Goal: Task Accomplishment & Management: Complete application form

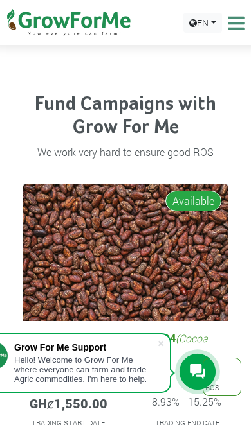
click at [219, 25] on link "EN" at bounding box center [202, 23] width 39 height 20
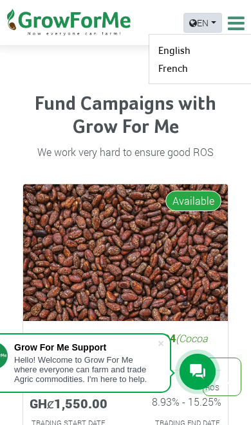
click at [241, 18] on icon at bounding box center [234, 22] width 20 height 19
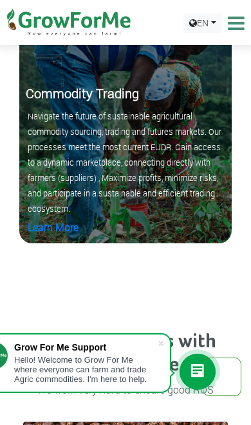
click at [242, 24] on icon at bounding box center [234, 22] width 20 height 19
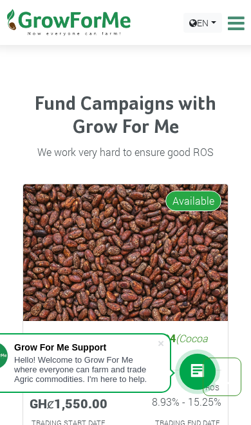
click at [244, 17] on icon at bounding box center [234, 22] width 20 height 19
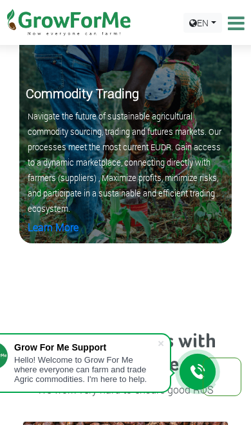
click at [236, 26] on icon at bounding box center [234, 22] width 20 height 19
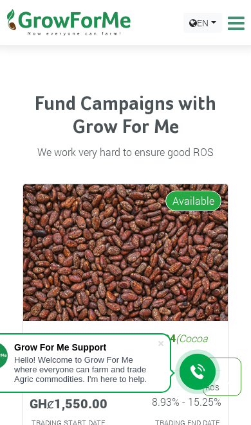
click at [237, 26] on icon at bounding box center [234, 22] width 20 height 19
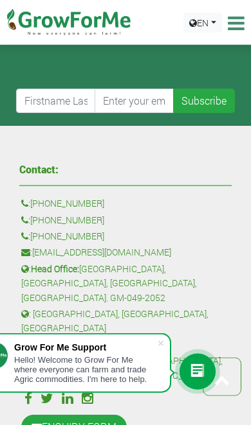
scroll to position [6495, 0]
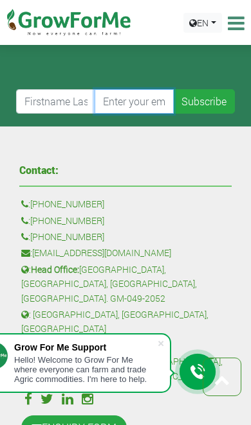
click at [146, 114] on input "email" at bounding box center [134, 101] width 80 height 24
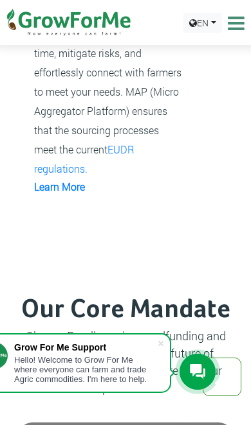
scroll to position [1748, 0]
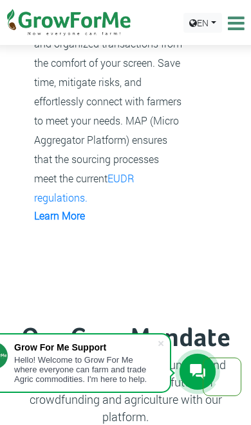
click at [241, 17] on icon at bounding box center [234, 22] width 20 height 19
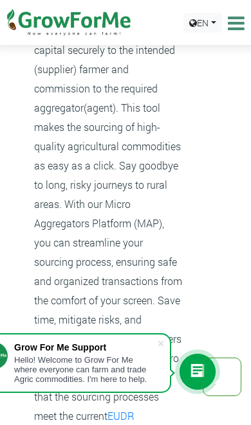
click at [241, 21] on icon at bounding box center [234, 22] width 20 height 19
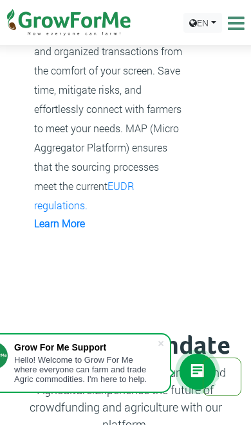
click at [96, 30] on img at bounding box center [69, 22] width 132 height 45
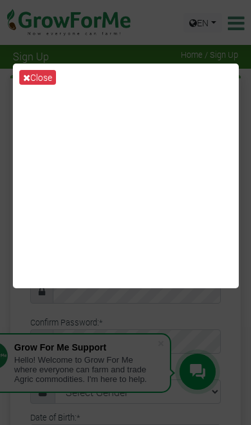
click at [37, 85] on button "Close" at bounding box center [37, 77] width 37 height 15
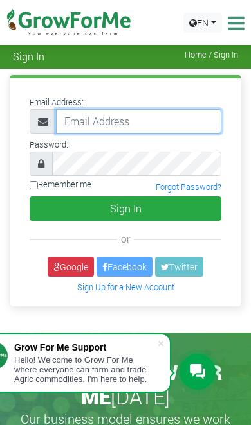
click at [181, 121] on input "email" at bounding box center [138, 121] width 165 height 24
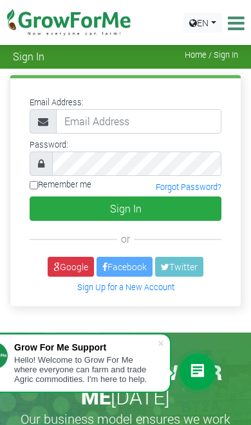
click at [240, 22] on icon at bounding box center [234, 22] width 20 height 19
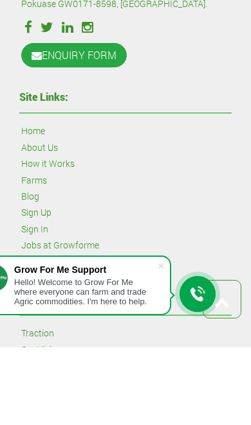
scroll to position [1179, 0]
